Goal: Find specific page/section: Find specific page/section

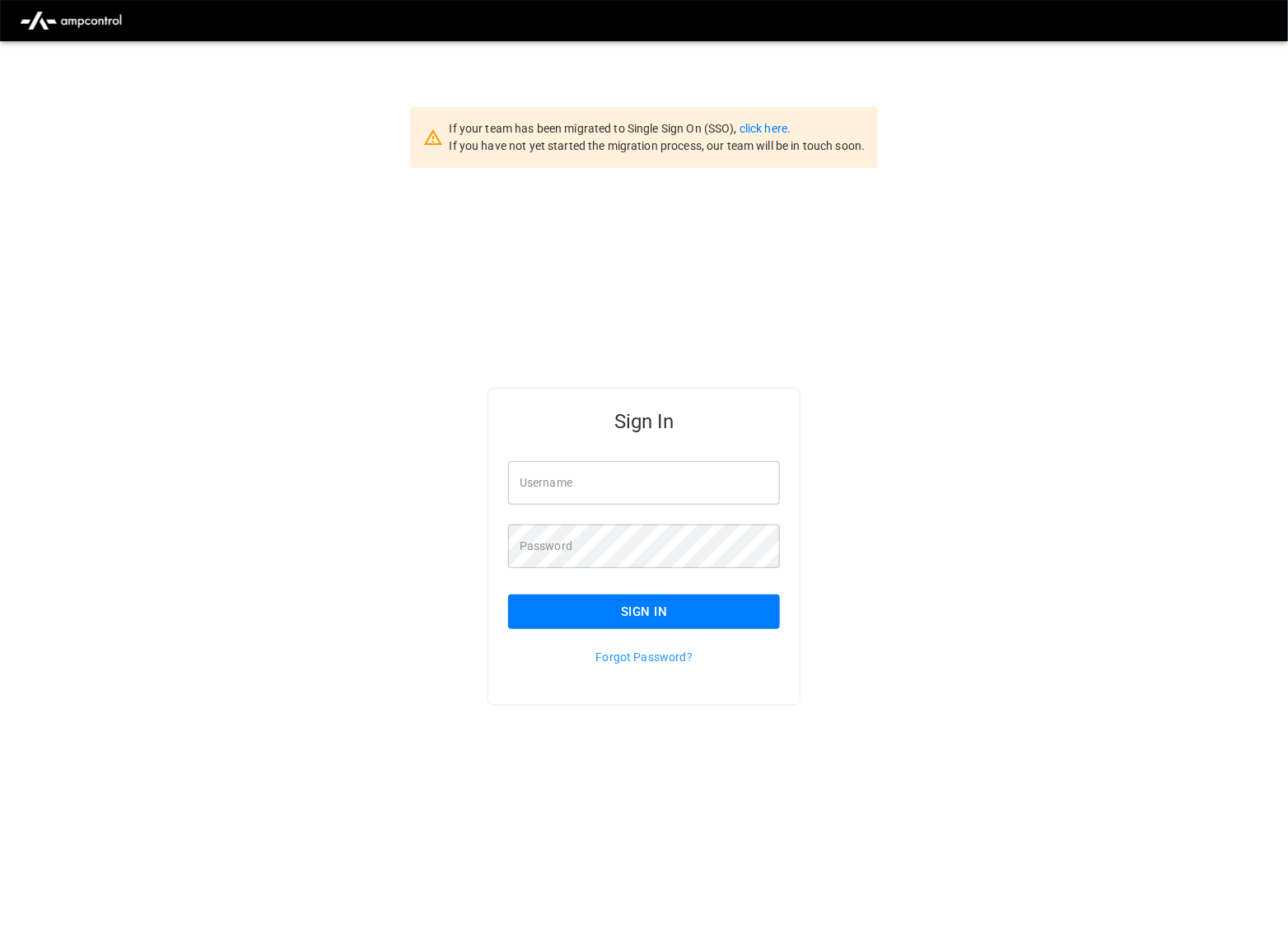
type input "*********"
click at [644, 610] on button "Sign In" at bounding box center [644, 611] width 272 height 34
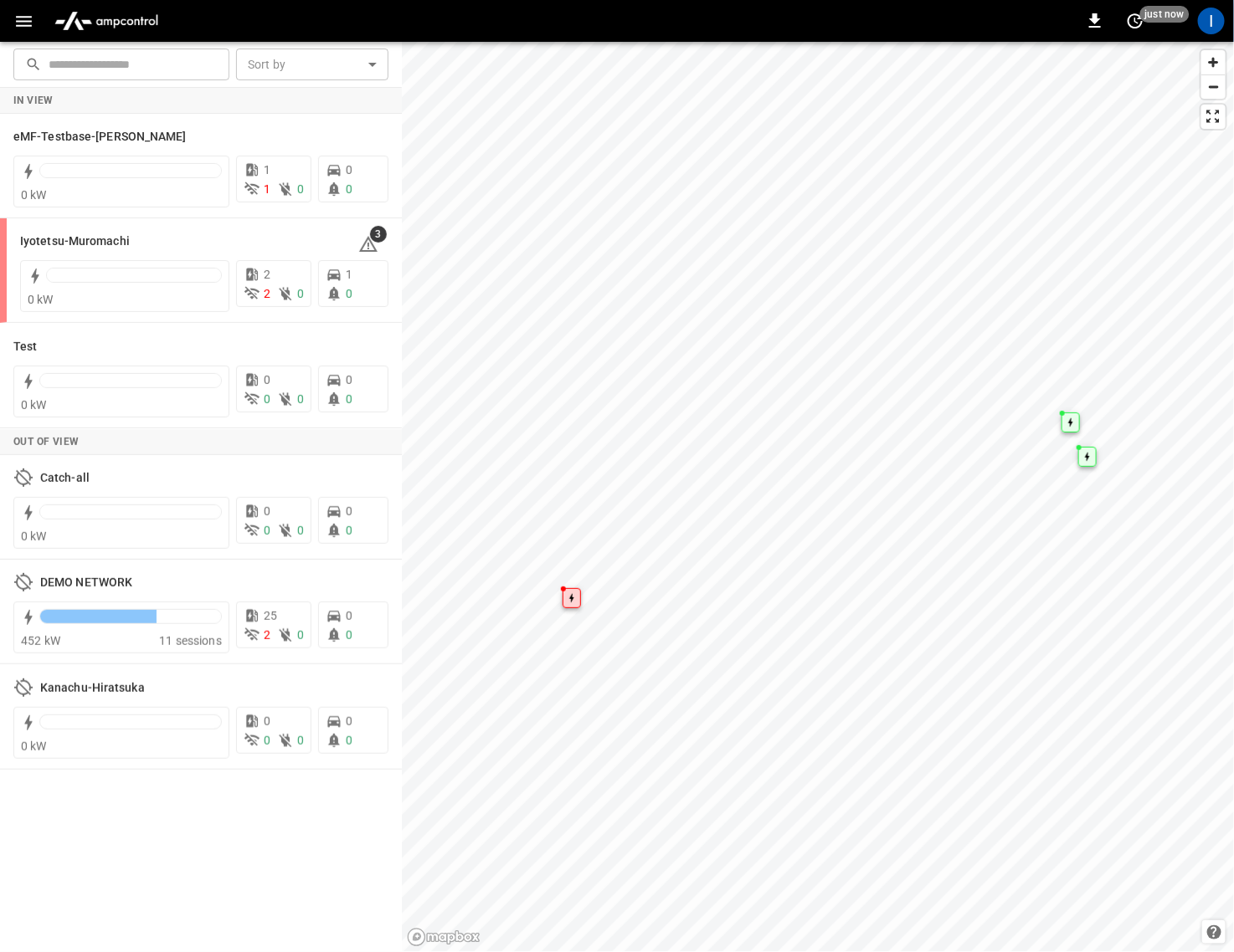
click at [18, 22] on icon "button" at bounding box center [23, 21] width 21 height 21
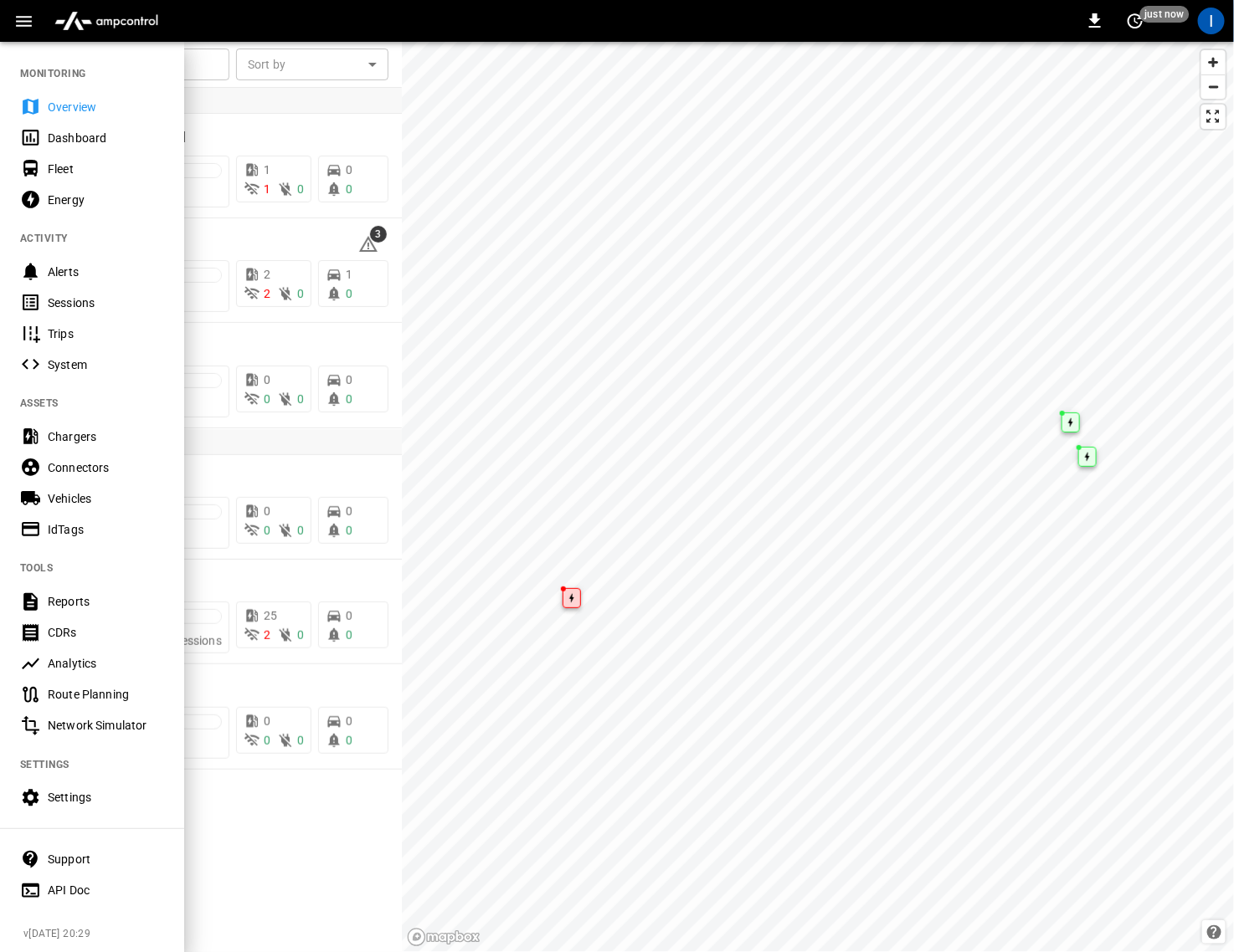
click at [92, 297] on div "Sessions" at bounding box center [106, 302] width 117 height 17
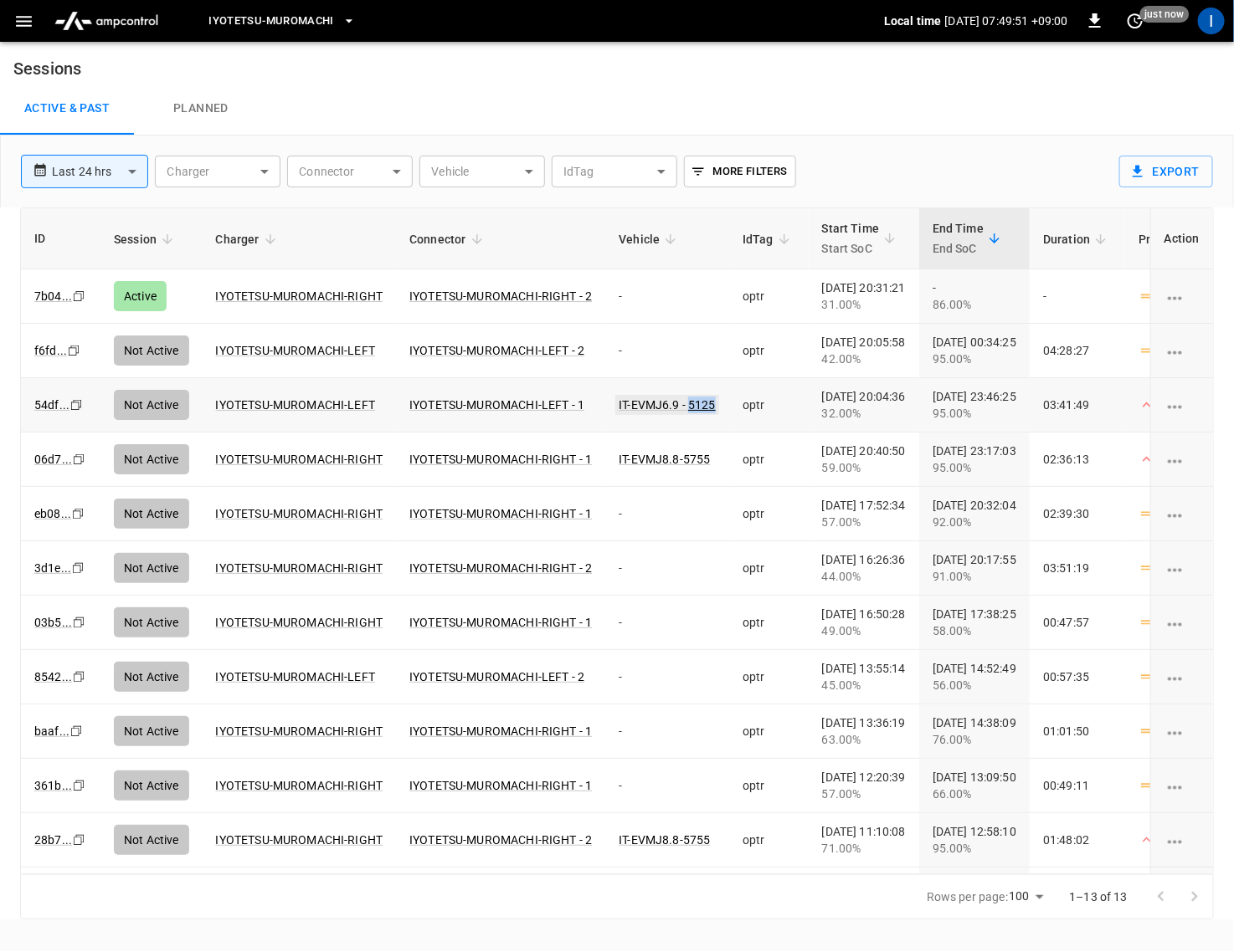
drag, startPoint x: 721, startPoint y: 405, endPoint x: 686, endPoint y: 403, distance: 35.1
click at [686, 403] on td "IT-EVMJ6.9 - 5125" at bounding box center [667, 406] width 124 height 55
copy link "5125"
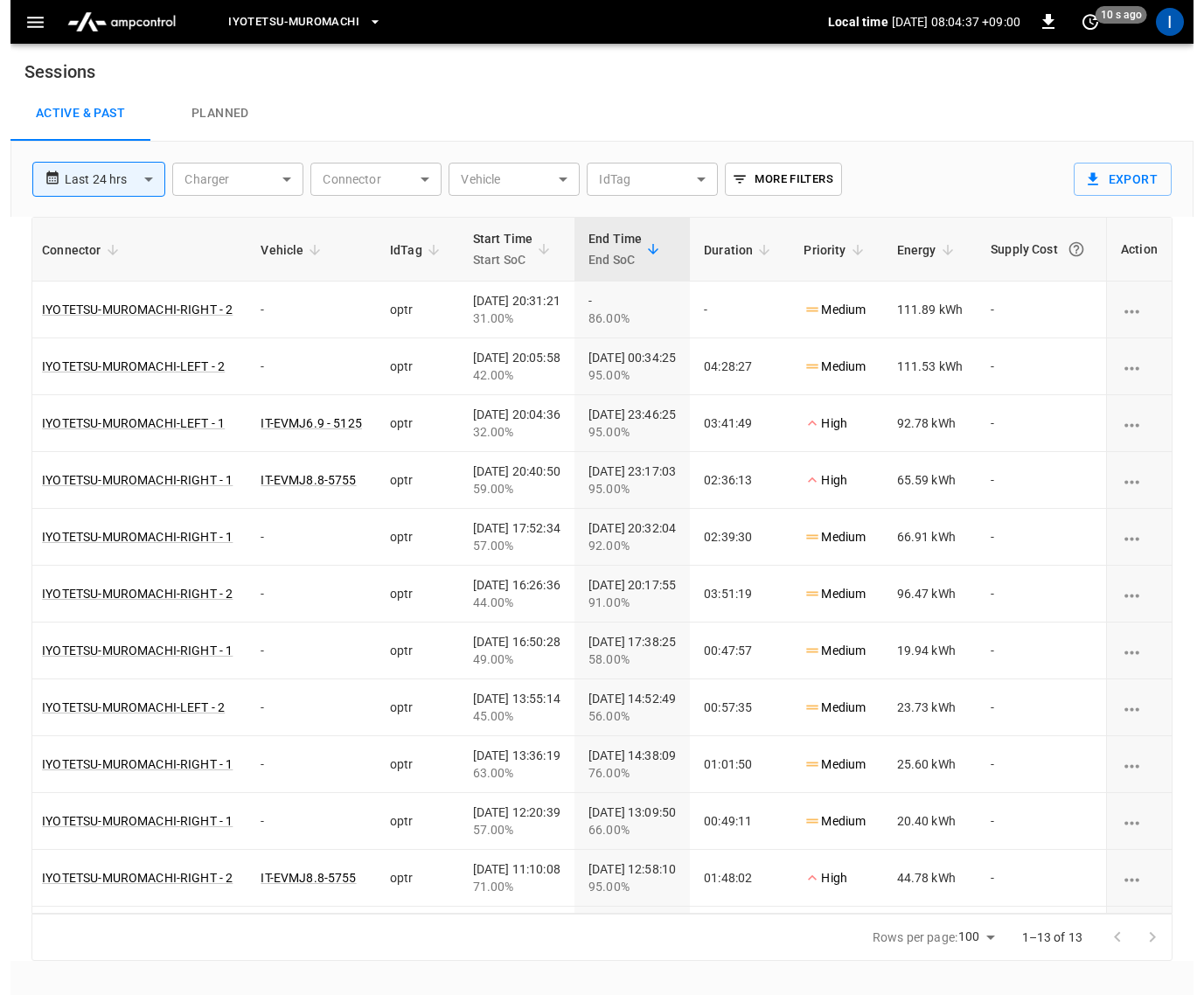
scroll to position [0, 421]
